Goal: Task Accomplishment & Management: Manage account settings

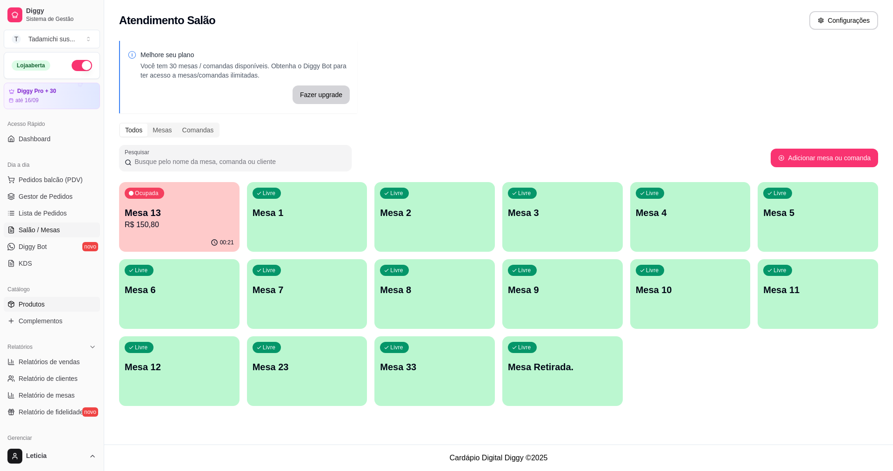
click at [35, 302] on span "Produtos" at bounding box center [32, 304] width 26 height 9
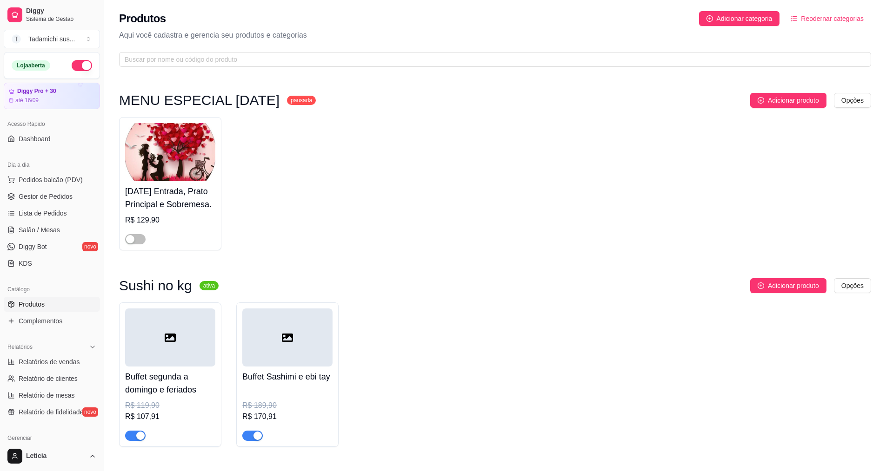
click at [35, 302] on span "Produtos" at bounding box center [32, 304] width 26 height 9
click at [221, 57] on input "text" at bounding box center [491, 59] width 733 height 10
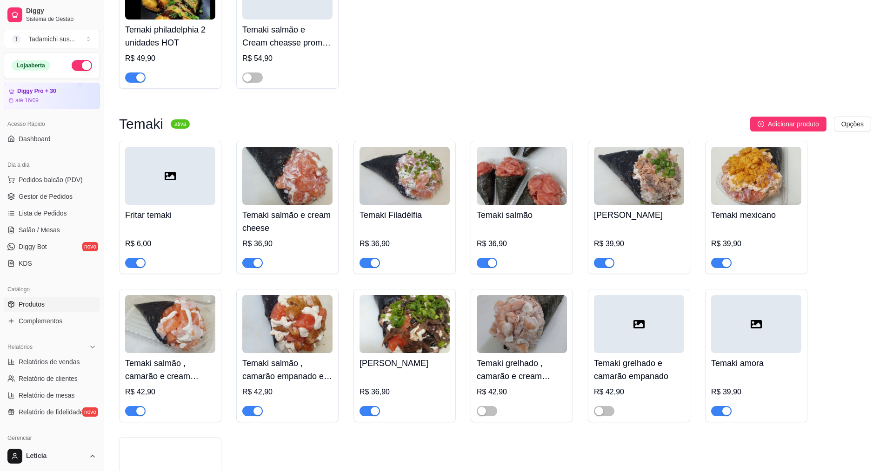
scroll to position [139, 0]
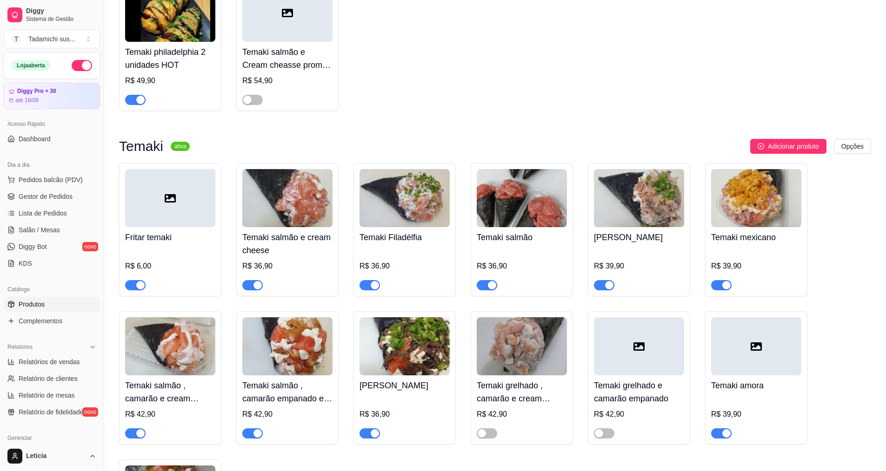
type input "tem"
click at [48, 194] on span "Gestor de Pedidos" at bounding box center [46, 196] width 54 height 9
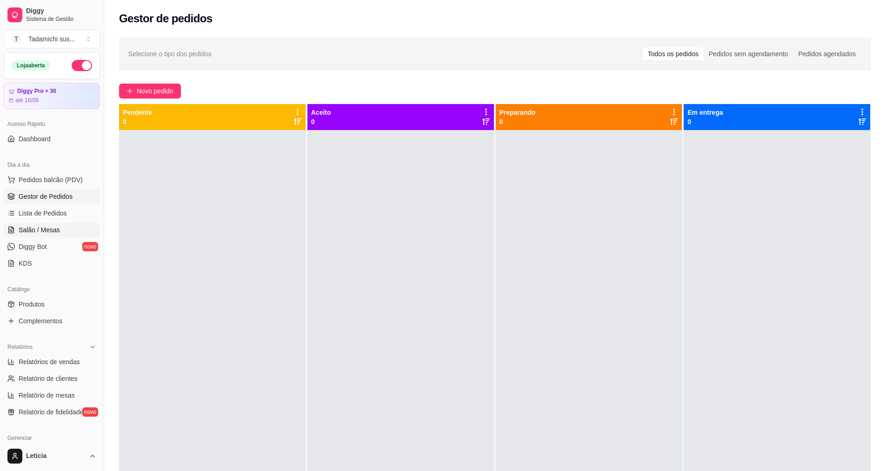
click at [48, 230] on span "Salão / Mesas" at bounding box center [39, 230] width 41 height 9
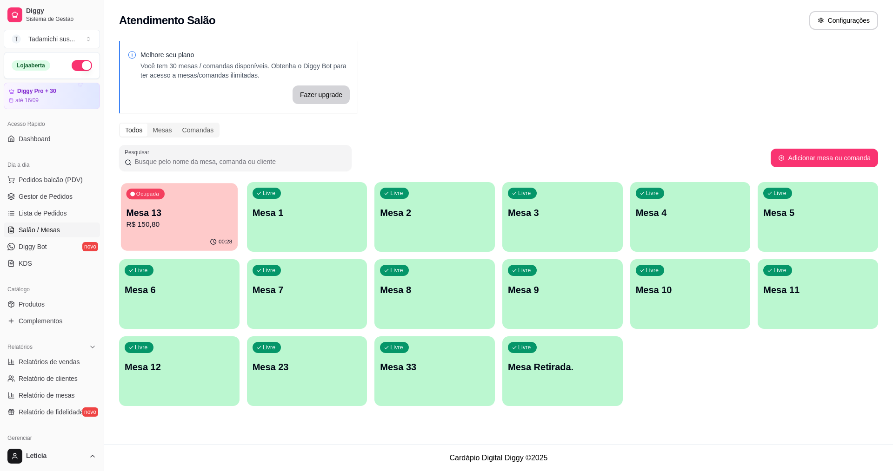
click at [174, 202] on div "Ocupada Mesa 13 R$ 150,80" at bounding box center [179, 208] width 117 height 50
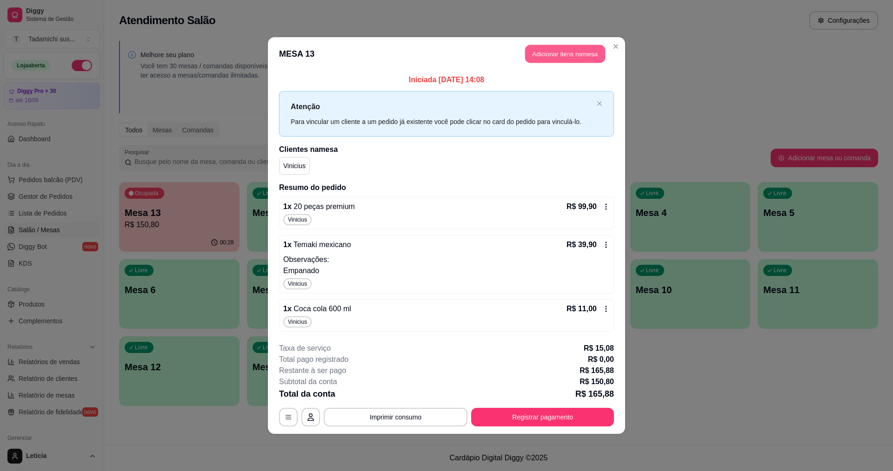
click at [535, 55] on button "Adicionar itens na mesa" at bounding box center [565, 54] width 80 height 18
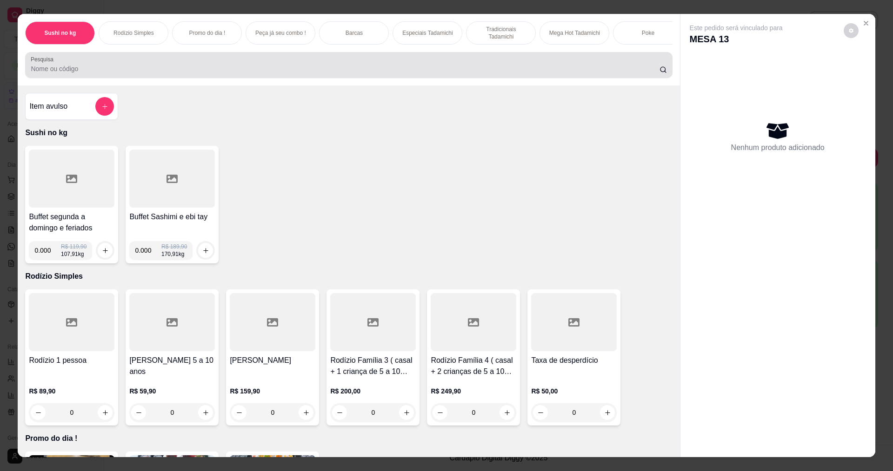
click at [309, 73] on input "Pesquisa" at bounding box center [345, 68] width 628 height 9
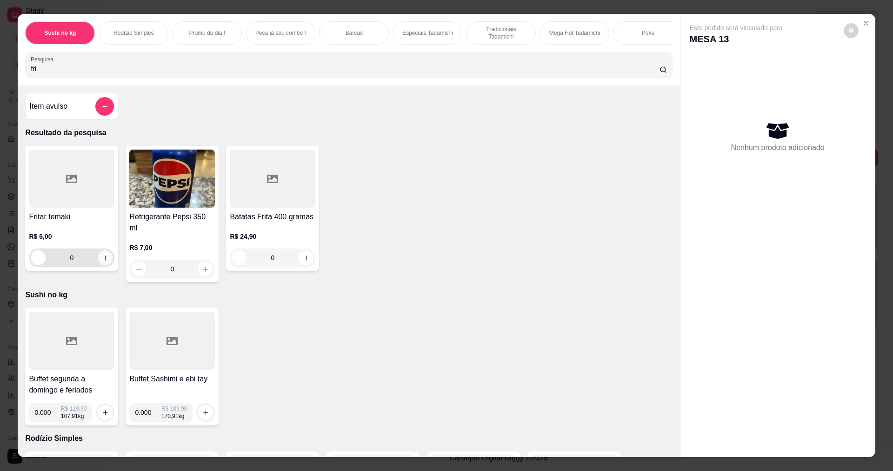
type input "fri"
click at [102, 262] on icon "increase-product-quantity" at bounding box center [105, 258] width 7 height 7
type input "1"
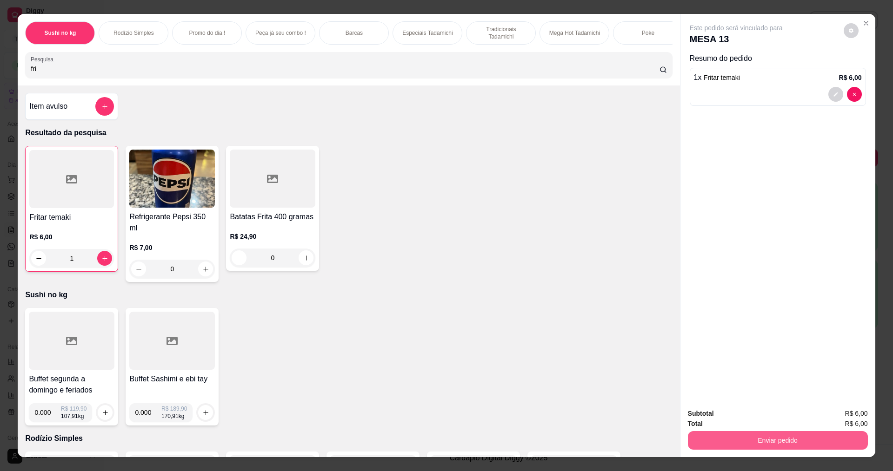
click at [734, 433] on button "Enviar pedido" at bounding box center [778, 440] width 180 height 19
click at [735, 415] on button "Não registrar e enviar pedido" at bounding box center [747, 417] width 94 height 17
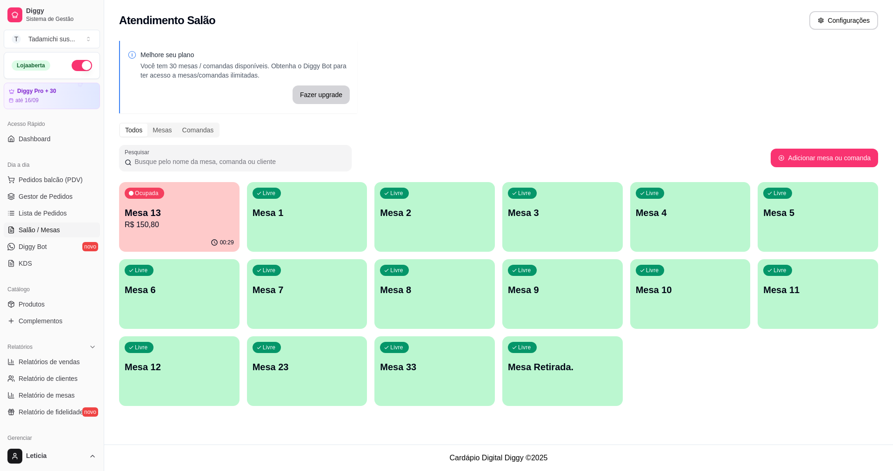
click at [157, 237] on div "00:29" at bounding box center [179, 243] width 120 height 18
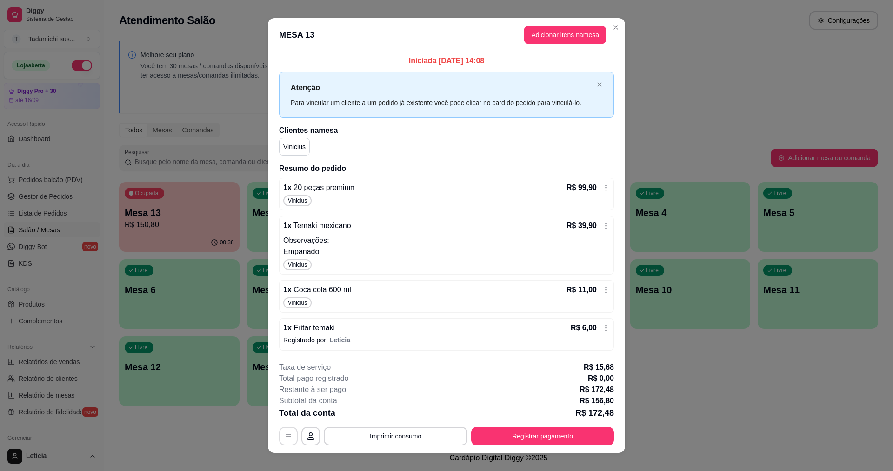
click at [288, 441] on button "button" at bounding box center [288, 436] width 19 height 19
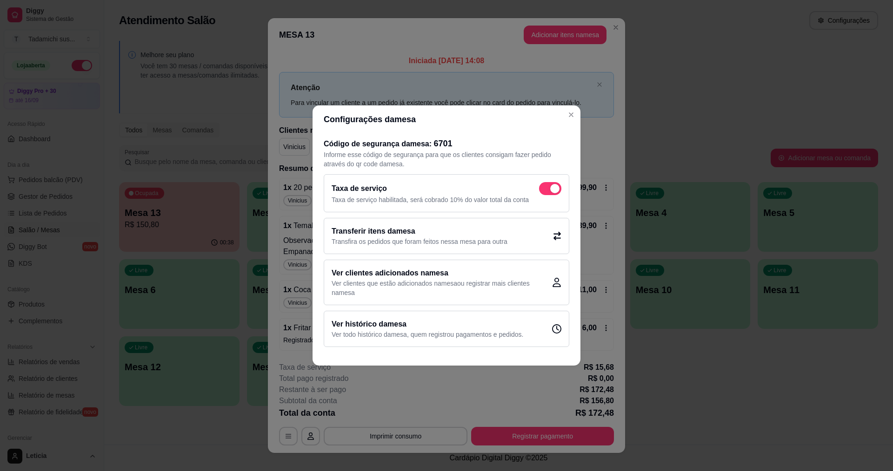
click at [538, 191] on div "Taxa de serviço" at bounding box center [447, 188] width 230 height 13
checkbox input "false"
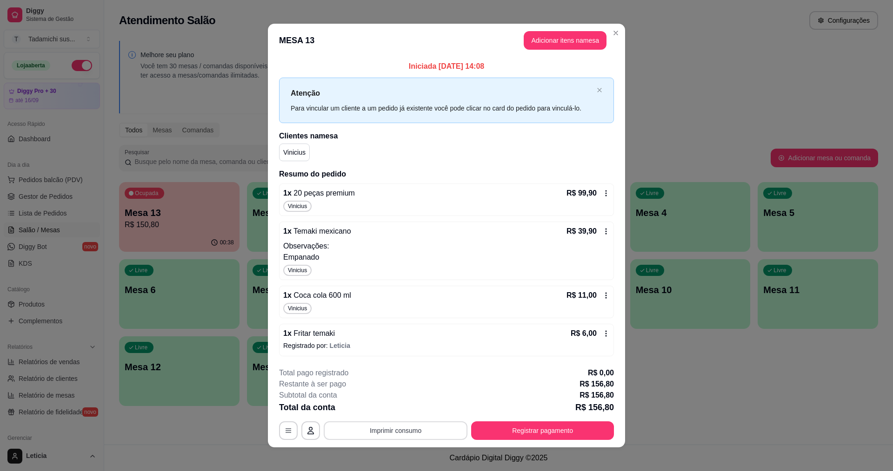
click at [407, 429] on button "Imprimir consumo" at bounding box center [396, 431] width 144 height 19
click at [392, 390] on button "IMPRESSORA" at bounding box center [394, 391] width 69 height 14
click at [409, 428] on button "Imprimir consumo" at bounding box center [396, 431] width 144 height 19
click at [410, 416] on button "IMPRESSORA HAYOM" at bounding box center [394, 409] width 72 height 15
click at [535, 428] on button "Registrar pagamento" at bounding box center [542, 431] width 143 height 19
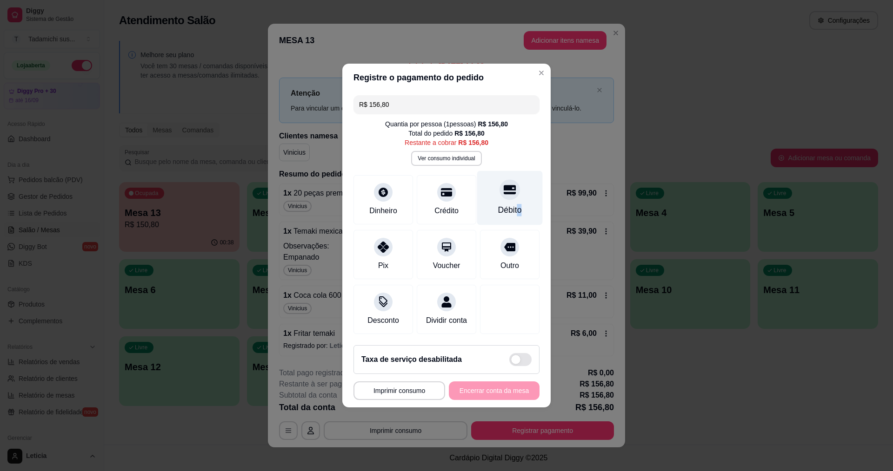
click at [514, 198] on div "Débito" at bounding box center [510, 198] width 66 height 54
type input "R$ 0,00"
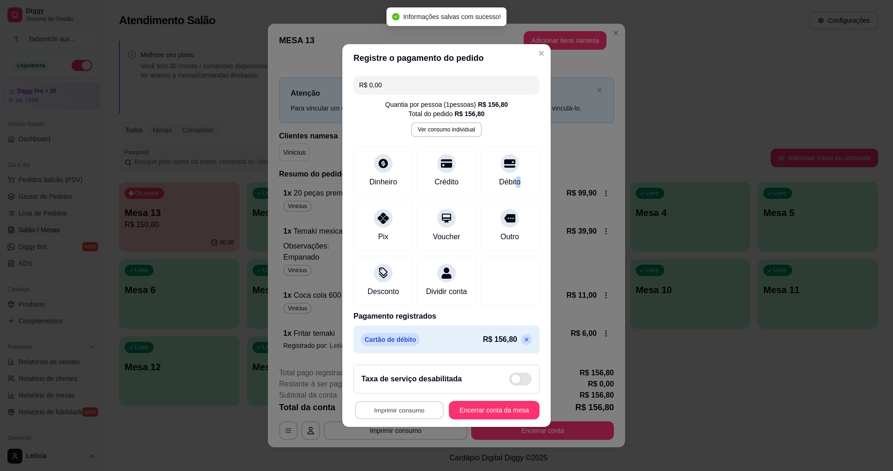
click at [407, 415] on button "Imprimir consumo" at bounding box center [399, 411] width 89 height 18
click at [405, 370] on button "IMPRESSORA" at bounding box center [400, 376] width 72 height 15
click at [423, 420] on button "Imprimir consumo" at bounding box center [399, 411] width 89 height 18
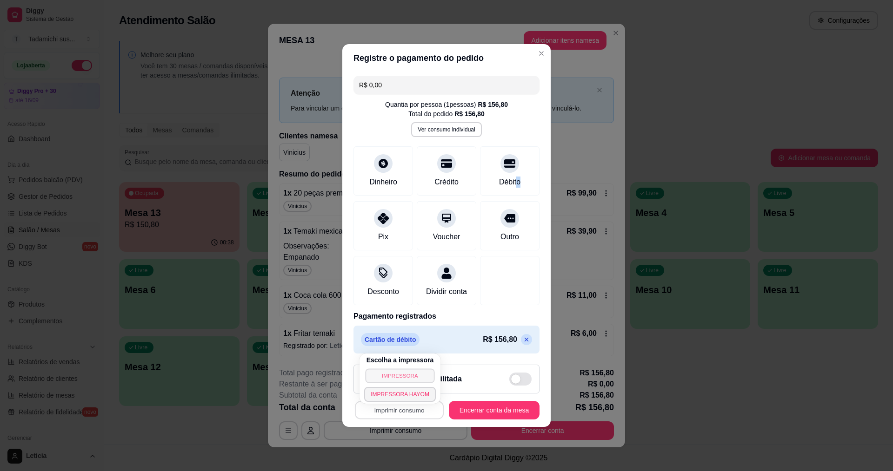
click at [410, 372] on button "IMPRESSORA" at bounding box center [399, 376] width 69 height 14
click at [408, 418] on button "Imprimir consumo" at bounding box center [399, 411] width 89 height 18
click at [412, 392] on button "IMPRESSORA HAYOM" at bounding box center [399, 394] width 69 height 14
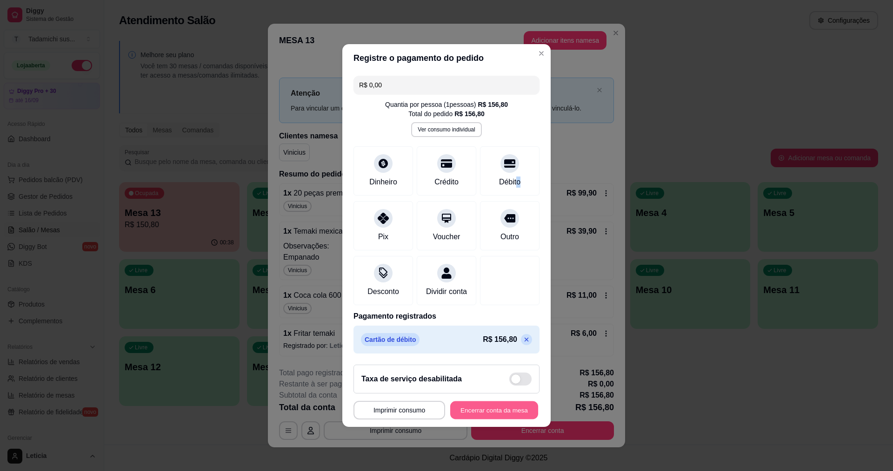
click at [461, 411] on button "Encerrar conta da mesa" at bounding box center [494, 411] width 88 height 18
